Goal: Task Accomplishment & Management: Manage account settings

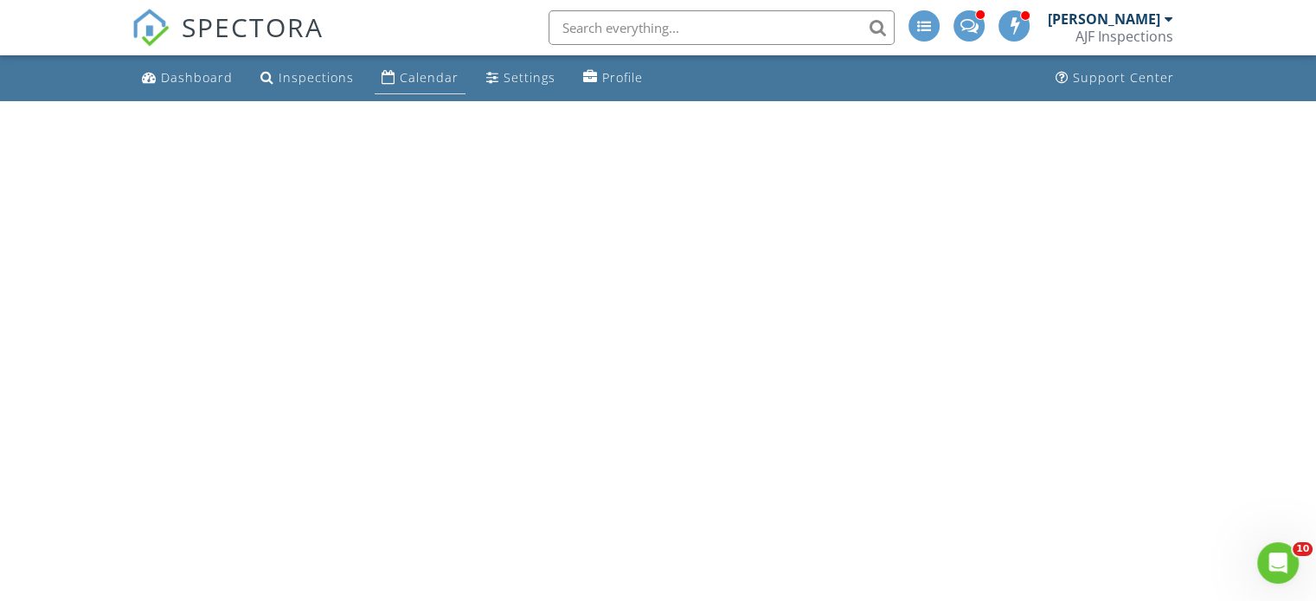
click at [412, 76] on div "Calendar" at bounding box center [429, 77] width 59 height 16
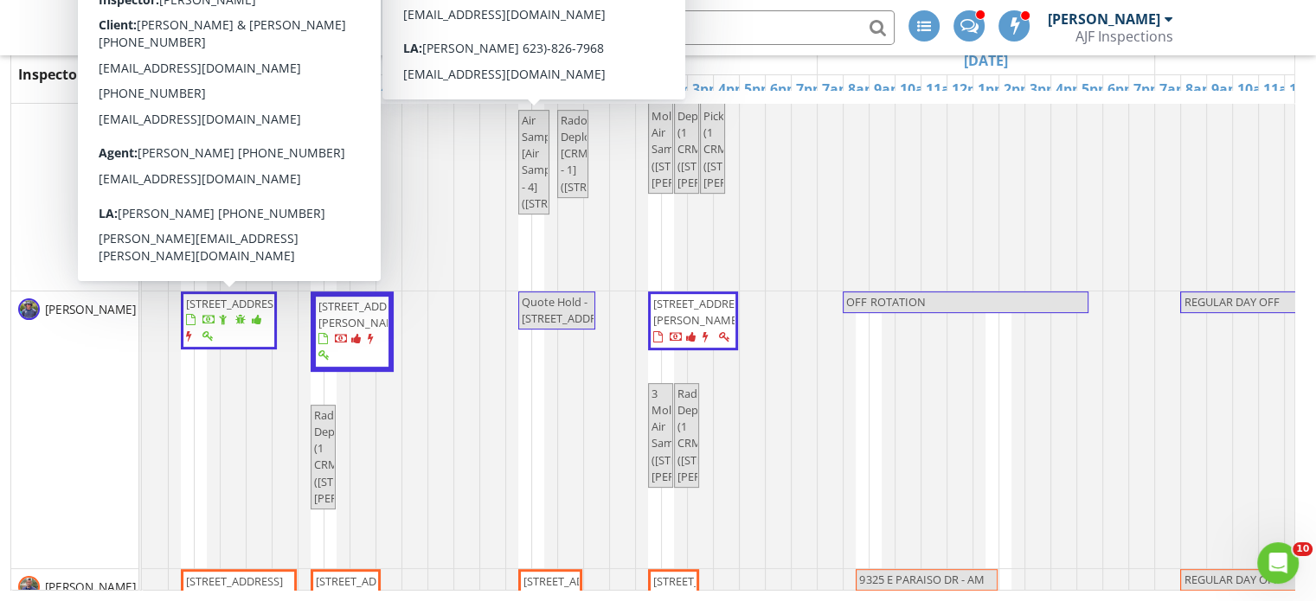
click at [231, 327] on span "216 E Harmont Dr , Phoenix 85020" at bounding box center [228, 321] width 89 height 50
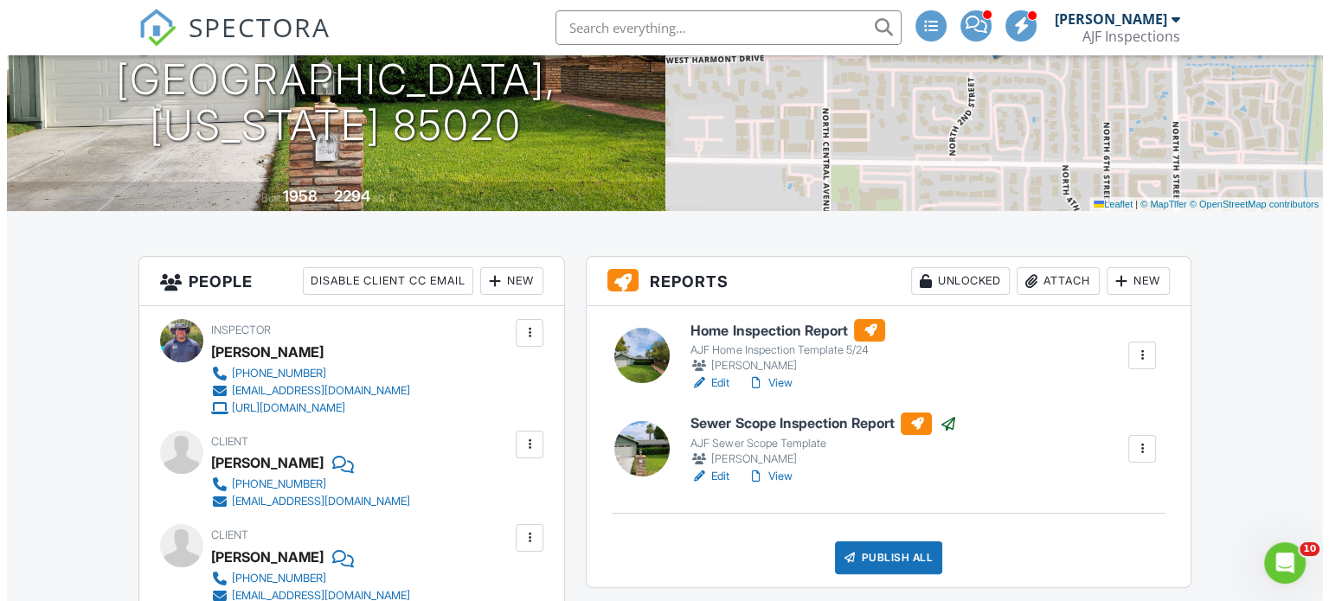
scroll to position [260, 0]
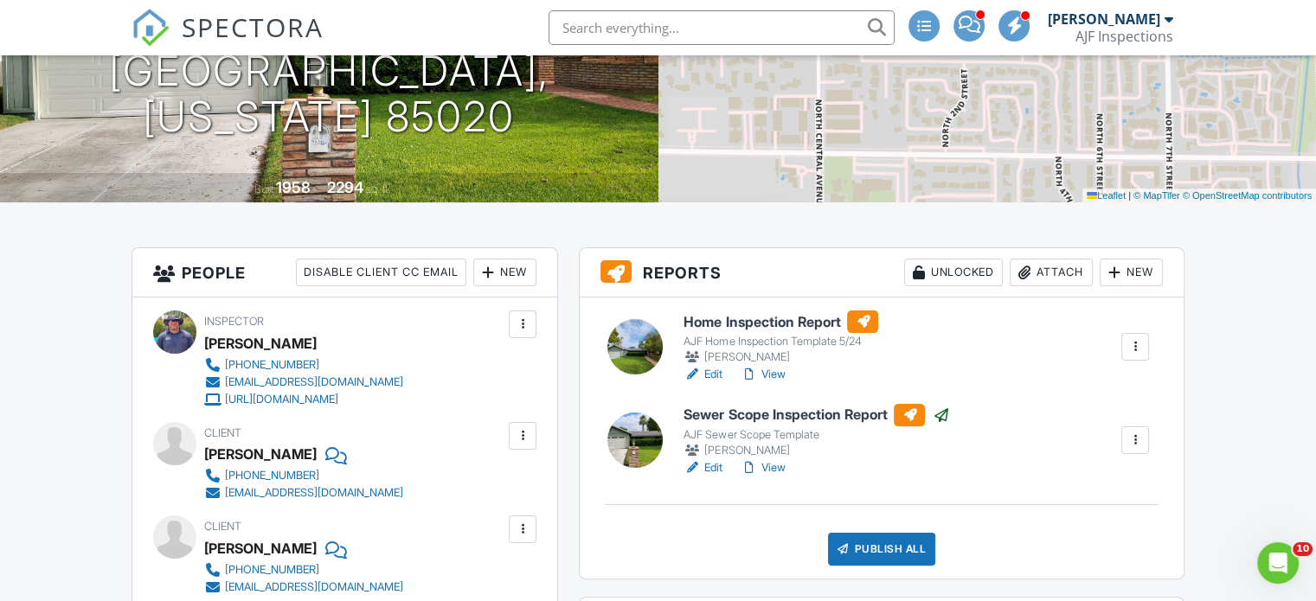
click at [1050, 266] on div "Attach" at bounding box center [1051, 273] width 83 height 28
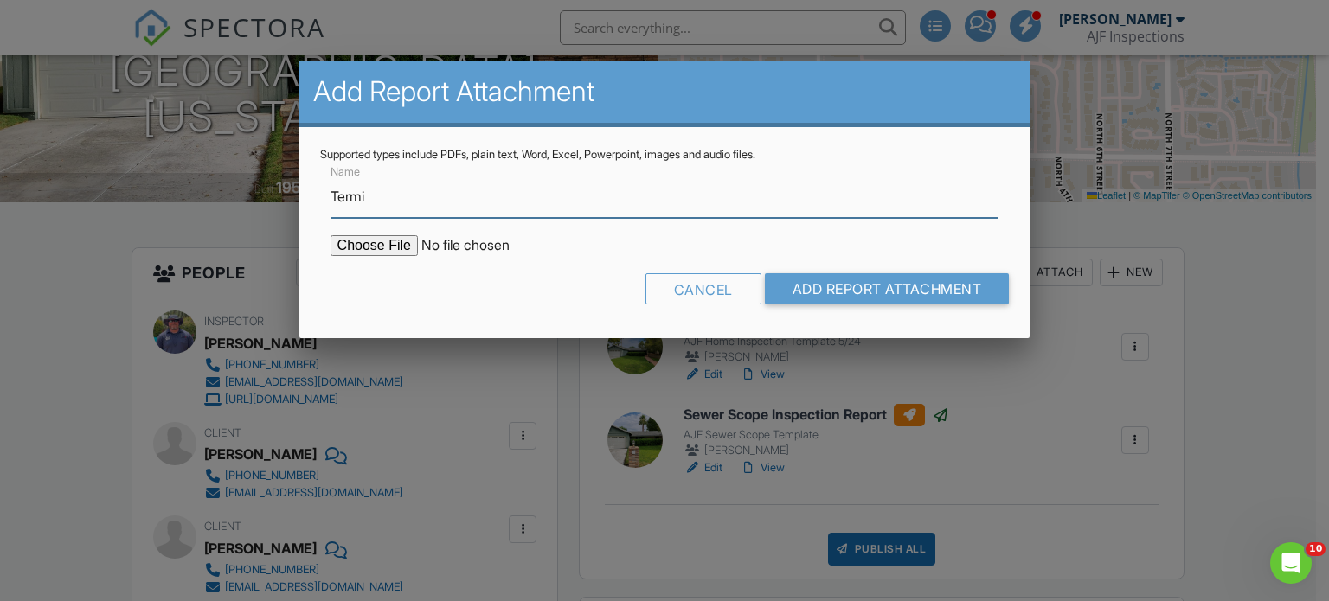
type input "Termite Report"
click at [381, 242] on input "file" at bounding box center [478, 245] width 294 height 21
type input "C:\fakepath\Sent_WDIIR Inspection NO Evide (62).pdf"
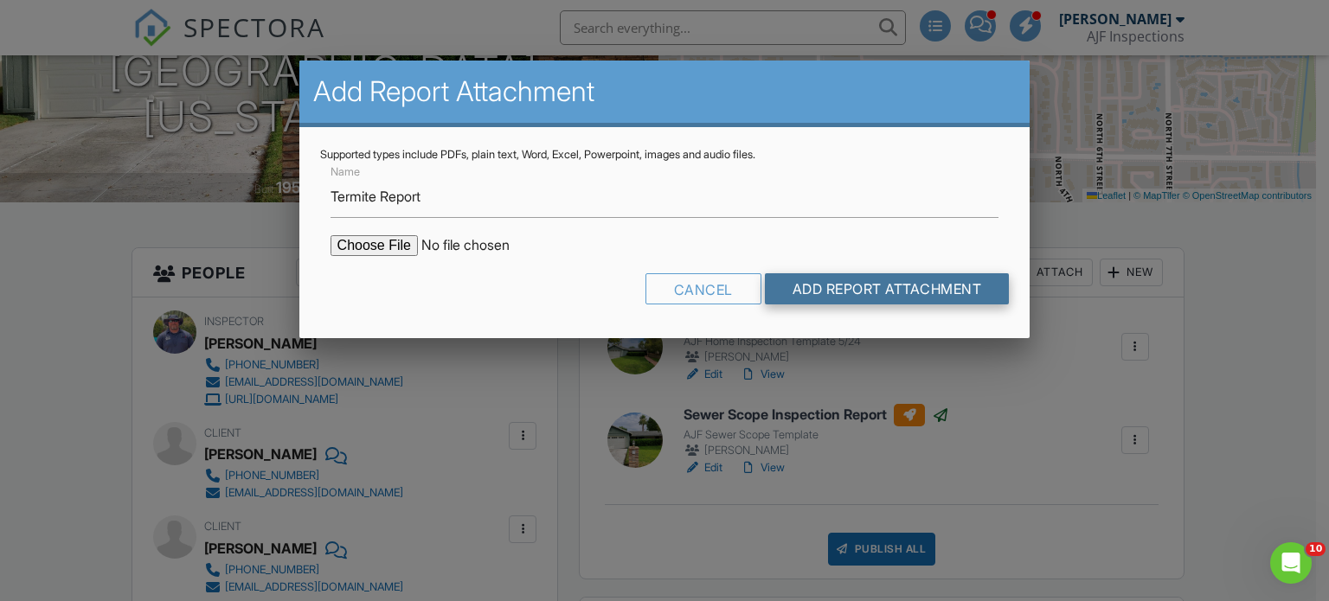
click at [903, 276] on input "Add Report Attachment" at bounding box center [887, 288] width 245 height 31
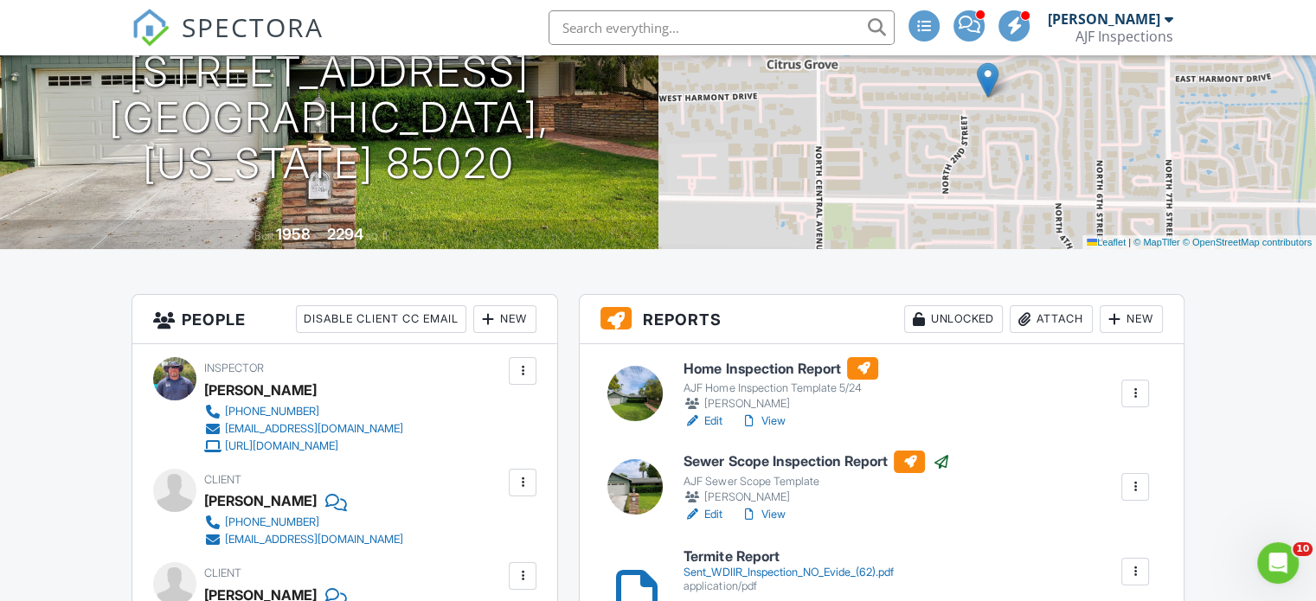
scroll to position [346, 0]
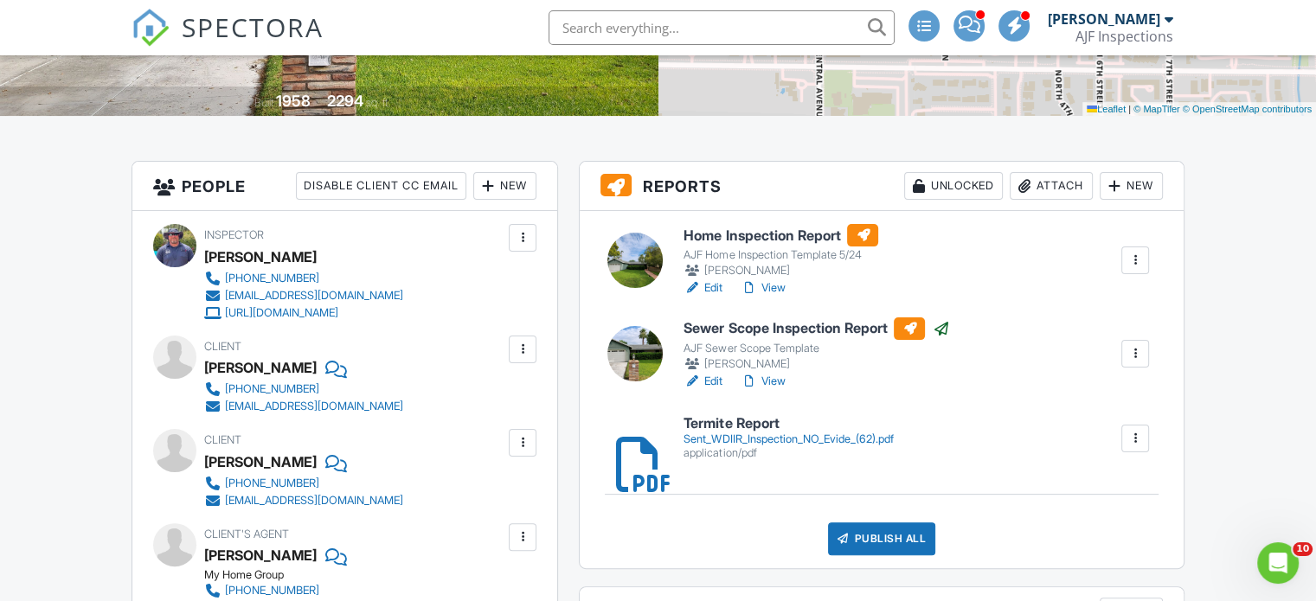
click at [779, 286] on link "View" at bounding box center [762, 287] width 45 height 17
